Goal: Find specific page/section: Find specific page/section

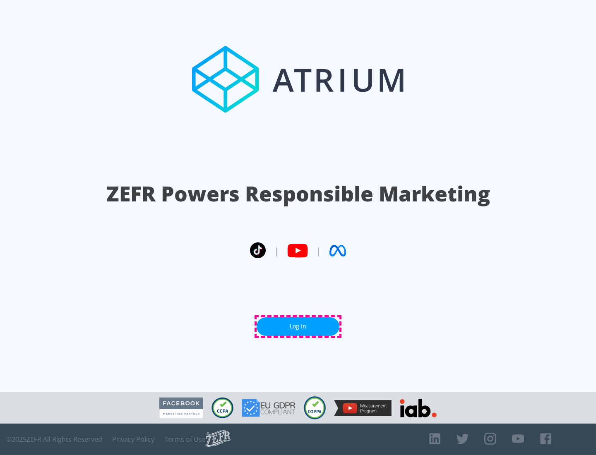
click at [298, 327] on link "Log In" at bounding box center [298, 327] width 83 height 19
